Goal: Transaction & Acquisition: Obtain resource

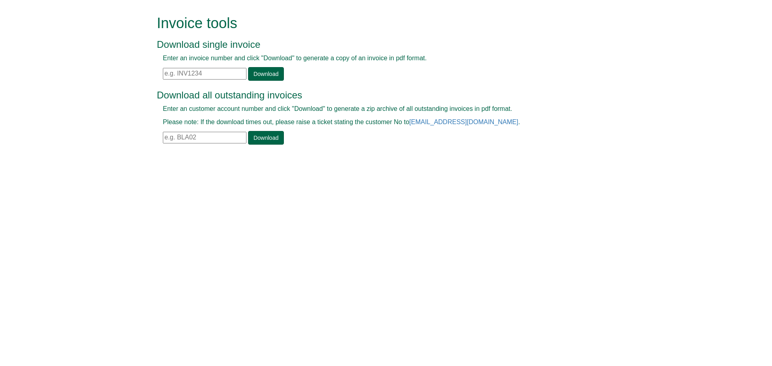
click at [171, 71] on input "text" at bounding box center [205, 74] width 84 height 12
paste input "INV1329562"
type input "INV1329562"
click at [268, 76] on link "Download" at bounding box center [265, 74] width 35 height 14
click at [166, 74] on input "text" at bounding box center [205, 74] width 84 height 12
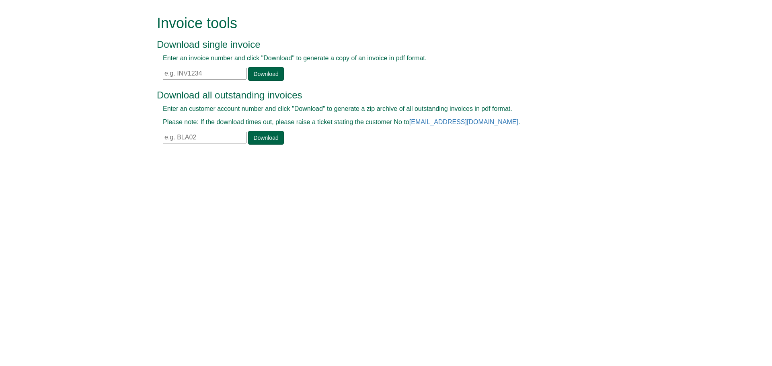
type input "INV1329562"
click at [259, 71] on link "Download" at bounding box center [265, 74] width 35 height 14
drag, startPoint x: 199, startPoint y: 74, endPoint x: 164, endPoint y: 79, distance: 36.2
click at [164, 79] on input "INV1329562" at bounding box center [205, 74] width 84 height 12
paste input "INV1360560"
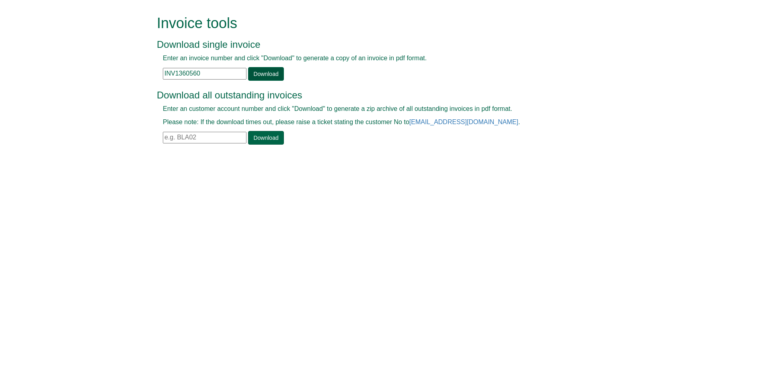
type input "INV1360560"
click at [255, 71] on link "Download" at bounding box center [265, 74] width 35 height 14
drag, startPoint x: 204, startPoint y: 73, endPoint x: 152, endPoint y: 80, distance: 52.7
click at [152, 80] on div "Invoice tools Download single invoice Enter an invoice number and click "Downlo…" at bounding box center [386, 81] width 470 height 162
paste input "INV1246652"
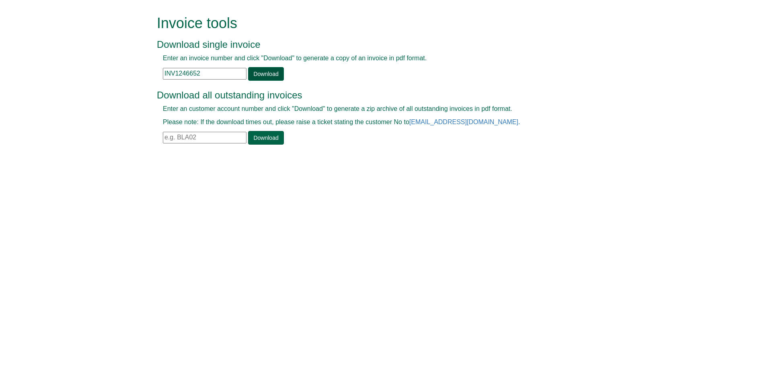
type input "INV1246652"
click at [263, 75] on link "Download" at bounding box center [265, 74] width 35 height 14
click at [170, 138] on input "text" at bounding box center [205, 138] width 84 height 12
type input "APT15"
click at [264, 137] on link "Download" at bounding box center [265, 138] width 35 height 14
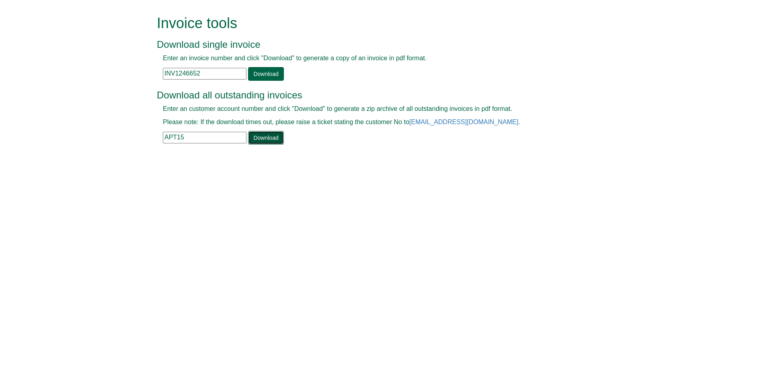
click at [259, 140] on link "Download" at bounding box center [265, 138] width 35 height 14
drag, startPoint x: 214, startPoint y: 74, endPoint x: 164, endPoint y: 74, distance: 50.7
click at [164, 75] on input "INV1246652" at bounding box center [205, 74] width 84 height 12
click at [164, 74] on input "INV1246652" at bounding box center [205, 74] width 84 height 12
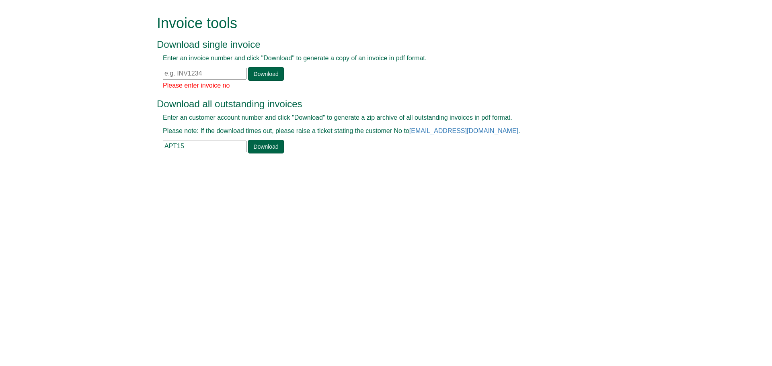
click at [159, 71] on div "Enter an invoice number and click "Download" to generate a copy of an invoice i…" at bounding box center [377, 67] width 440 height 27
drag, startPoint x: 176, startPoint y: 68, endPoint x: 174, endPoint y: 73, distance: 5.2
paste input "INV1269913"
type input "INV1269913"
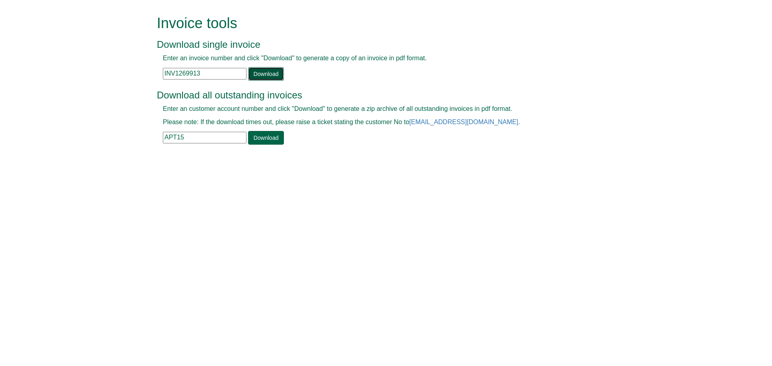
click at [255, 75] on link "Download" at bounding box center [265, 74] width 35 height 14
drag, startPoint x: 201, startPoint y: 75, endPoint x: 154, endPoint y: 87, distance: 48.1
click at [154, 87] on div "Invoice tools Download single invoice Enter an invoice number and click "Downlo…" at bounding box center [386, 81] width 470 height 162
click at [166, 74] on input "text" at bounding box center [205, 74] width 84 height 12
paste input "INV1273889"
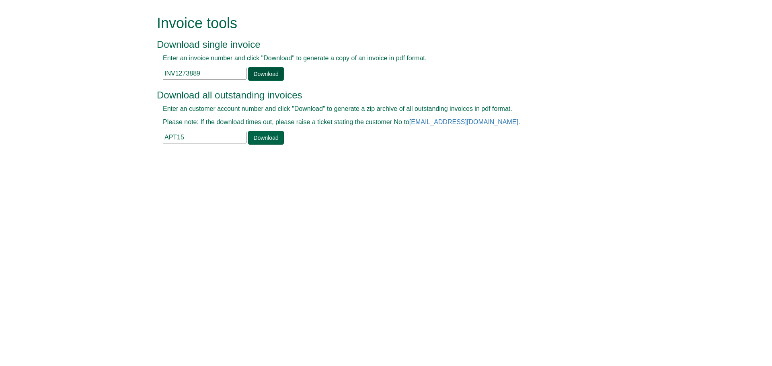
type input "INV1273889"
click at [267, 74] on link "Download" at bounding box center [265, 74] width 35 height 14
drag, startPoint x: 203, startPoint y: 73, endPoint x: 156, endPoint y: 76, distance: 47.9
click at [156, 76] on div "Invoice tools Download single invoice Enter an invoice number and click "Downlo…" at bounding box center [386, 81] width 470 height 162
paste input "INV1286023"
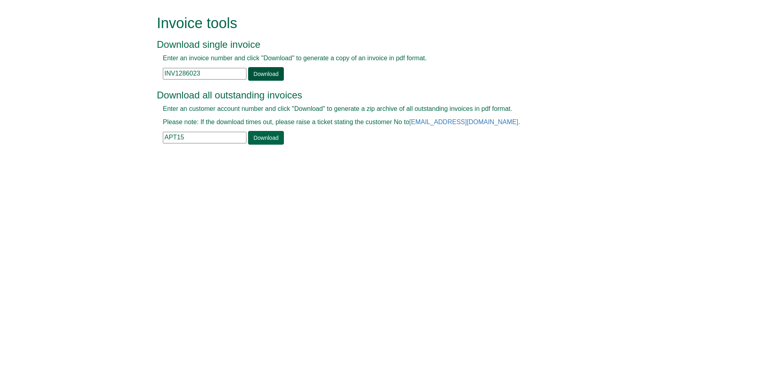
type input "INV1286023"
click at [262, 71] on link "Download" at bounding box center [265, 74] width 35 height 14
click at [262, 74] on link "Download" at bounding box center [265, 74] width 35 height 14
drag, startPoint x: 203, startPoint y: 74, endPoint x: 162, endPoint y: 72, distance: 41.0
click at [162, 72] on div "Enter an invoice number and click "Download" to generate a copy of an invoice i…" at bounding box center [377, 67] width 440 height 27
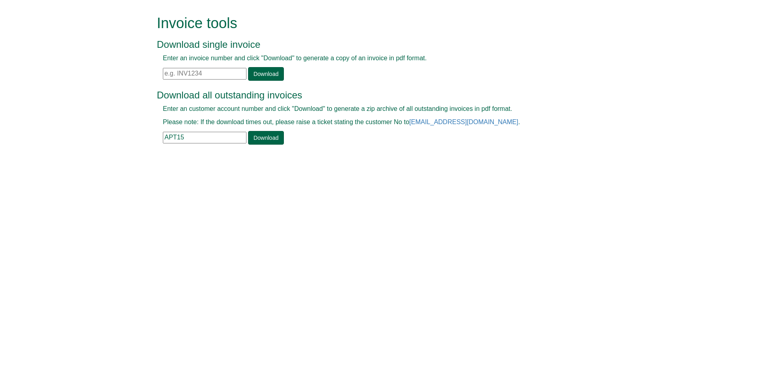
paste input "INV1384580"
type input "INV1384580"
click at [258, 73] on link "Download" at bounding box center [265, 74] width 35 height 14
drag, startPoint x: 203, startPoint y: 72, endPoint x: 158, endPoint y: 72, distance: 44.6
click at [158, 72] on div "Enter an invoice number and click "Download" to generate a copy of an invoice i…" at bounding box center [377, 67] width 440 height 27
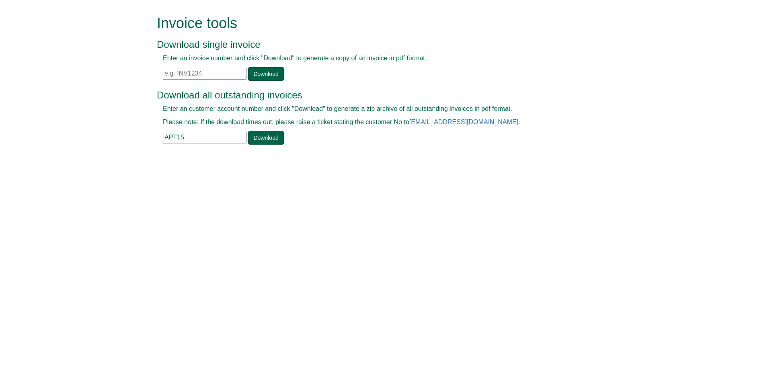
click at [169, 70] on input "text" at bounding box center [205, 74] width 84 height 12
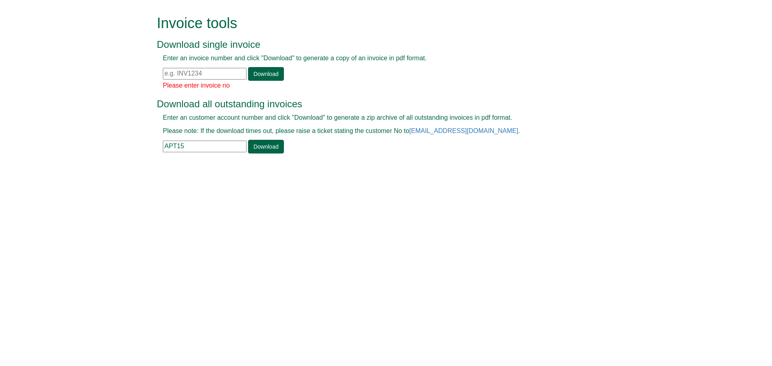
click at [166, 67] on div "Enter an invoice number and click "Download" to generate a copy of an invoice i…" at bounding box center [377, 67] width 440 height 27
paste input "INV1251526"
type input "INV1251526"
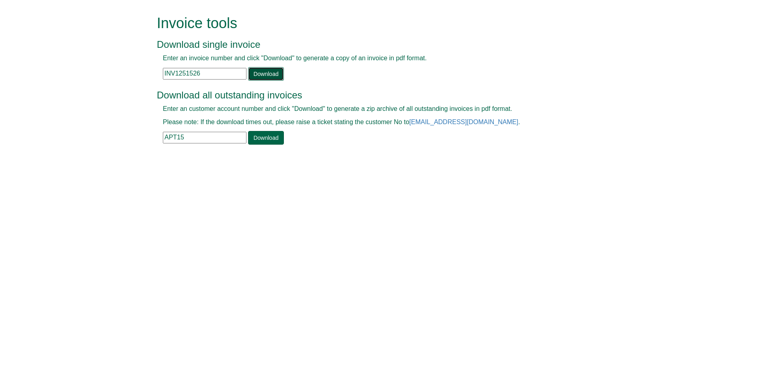
click at [262, 74] on link "Download" at bounding box center [265, 74] width 35 height 14
drag, startPoint x: 207, startPoint y: 73, endPoint x: 156, endPoint y: 70, distance: 50.7
click at [156, 70] on div "Invoice tools Download single invoice Enter an invoice number and click "Downlo…" at bounding box center [386, 81] width 470 height 162
paste input "INV1368758"
type input "INV1368758"
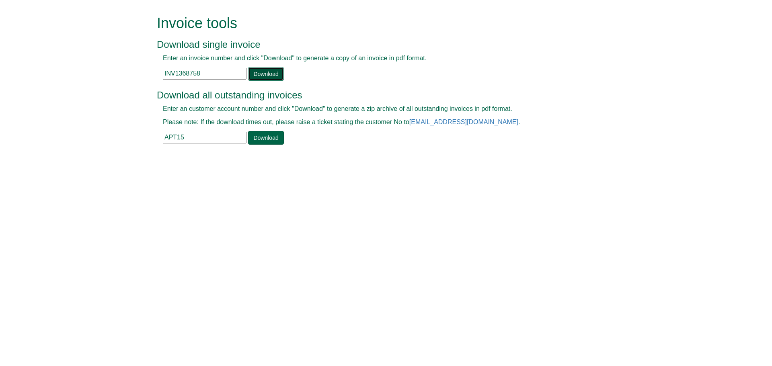
click at [254, 72] on link "Download" at bounding box center [265, 74] width 35 height 14
drag, startPoint x: 644, startPoint y: 40, endPoint x: 578, endPoint y: 67, distance: 71.2
click at [578, 67] on div "Enter an invoice number and click "Download" to generate a copy of an invoice i…" at bounding box center [377, 67] width 440 height 27
drag, startPoint x: 212, startPoint y: 74, endPoint x: 163, endPoint y: 70, distance: 49.6
click at [163, 70] on input "INV1368758" at bounding box center [205, 74] width 84 height 12
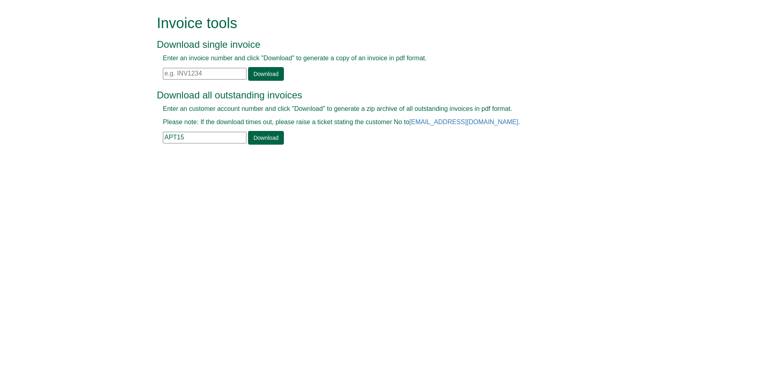
paste input "INV1263832"
type input "INV1263832"
click at [258, 73] on link "Download" at bounding box center [265, 74] width 35 height 14
